Goal: Understand process/instructions: Learn how to perform a task or action

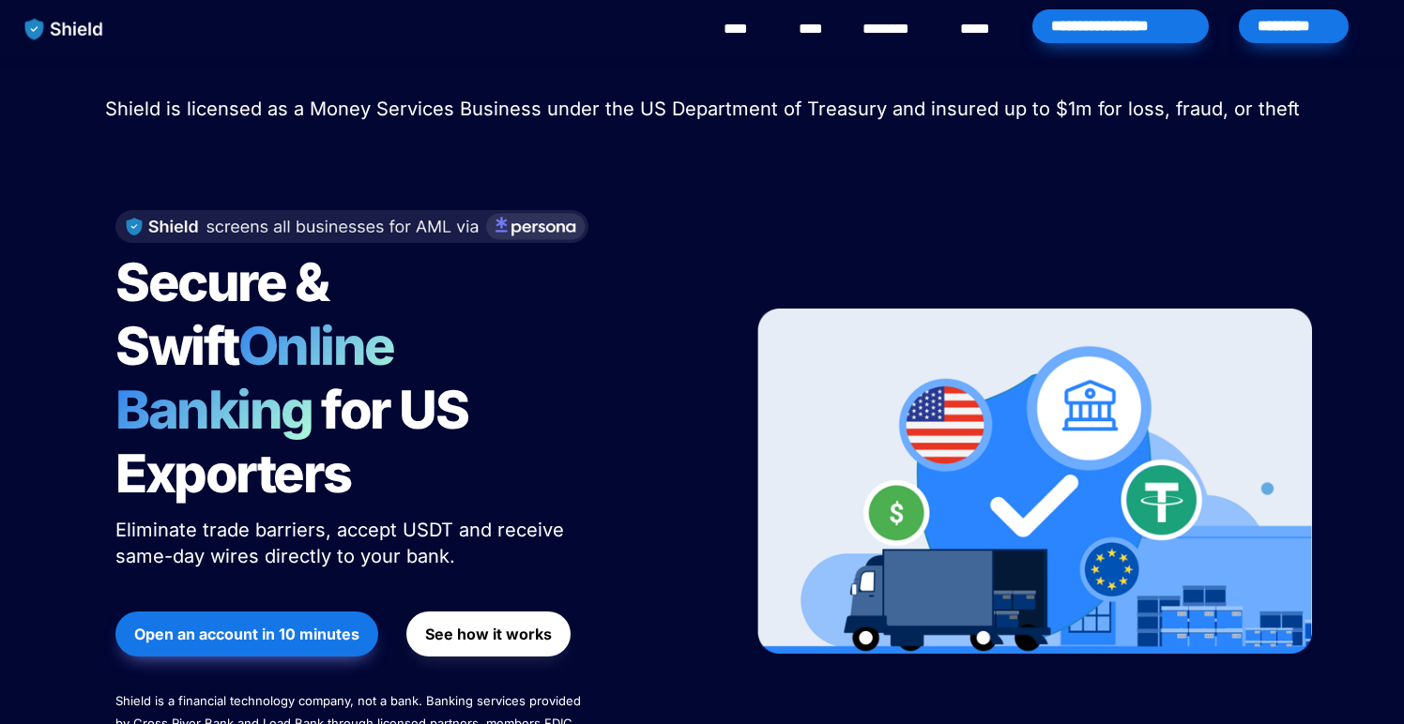
click at [456, 612] on button "See how it works" at bounding box center [488, 634] width 164 height 45
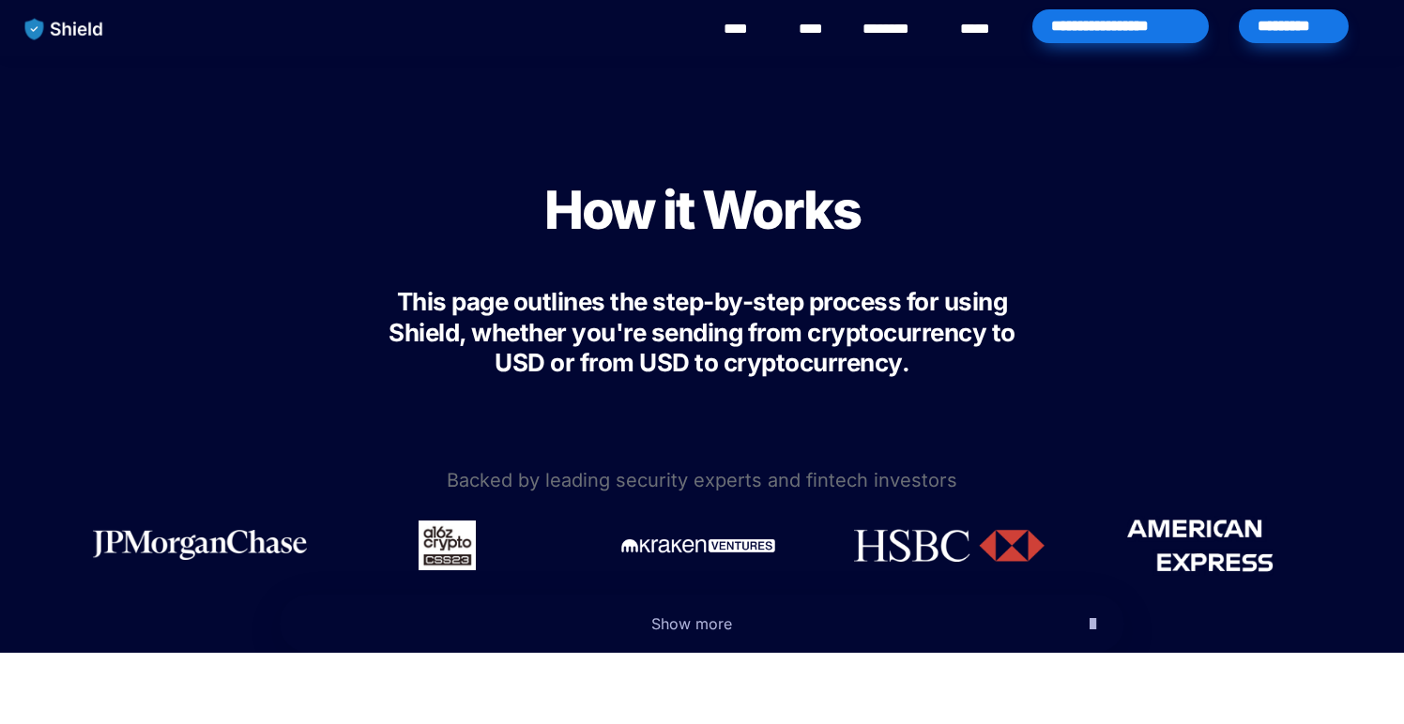
click at [1285, 35] on div "*********" at bounding box center [1294, 26] width 110 height 34
